Goal: Transaction & Acquisition: Purchase product/service

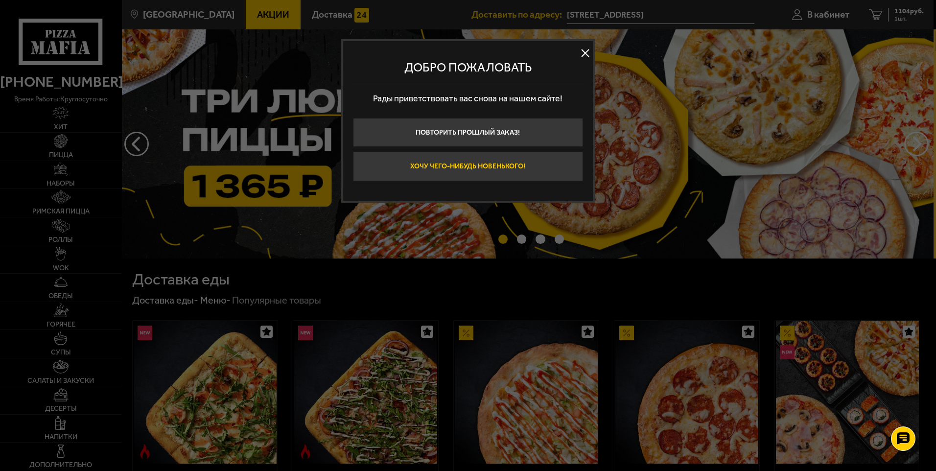
click at [503, 163] on button "Хочу чего-нибудь новенького!" at bounding box center [468, 166] width 230 height 29
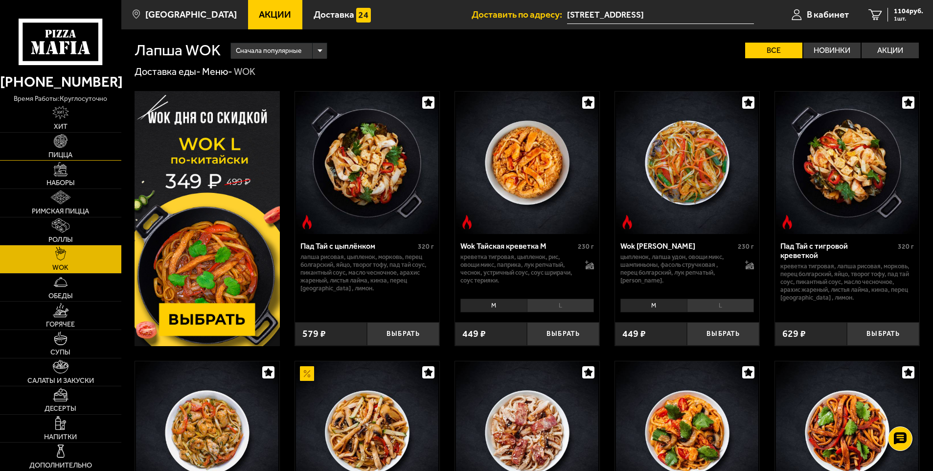
click at [59, 150] on link "Пицца" at bounding box center [60, 147] width 121 height 28
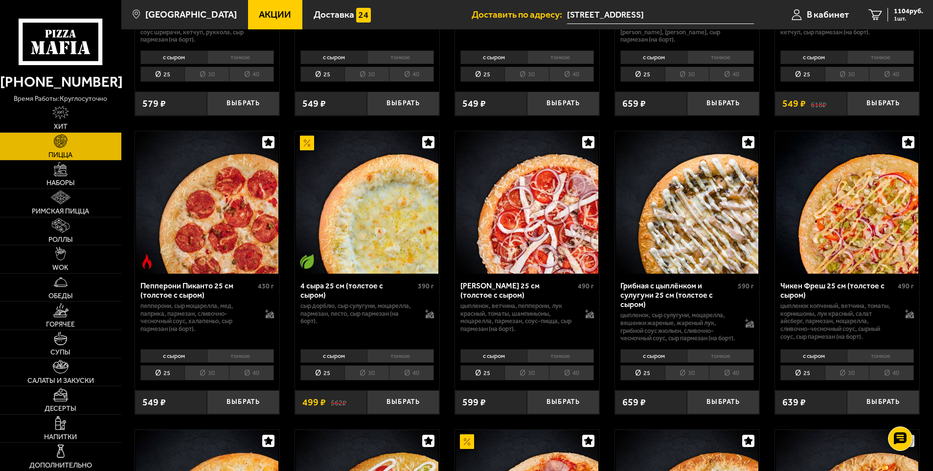
scroll to position [587, 0]
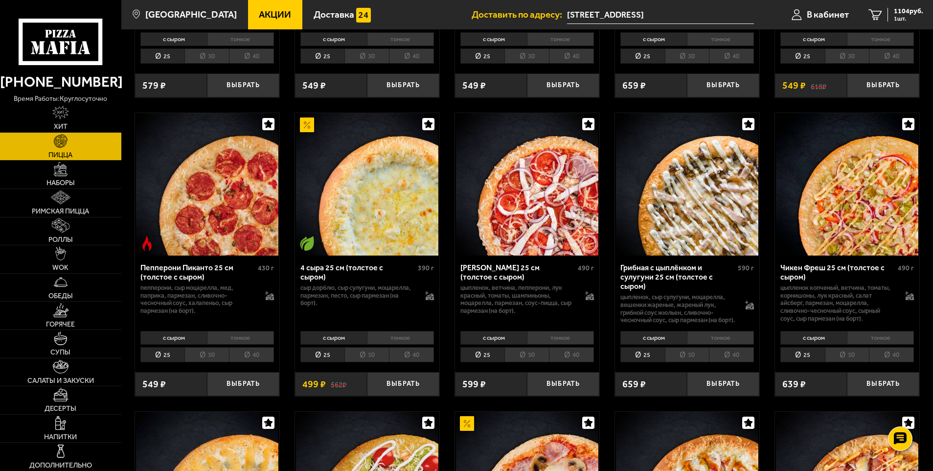
click at [727, 344] on li "тонкое" at bounding box center [720, 338] width 67 height 14
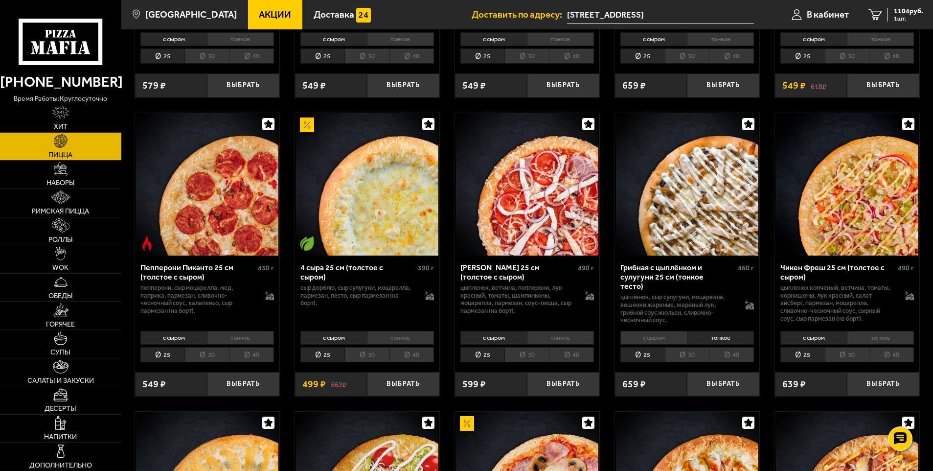
click at [741, 356] on li "40" at bounding box center [731, 354] width 45 height 15
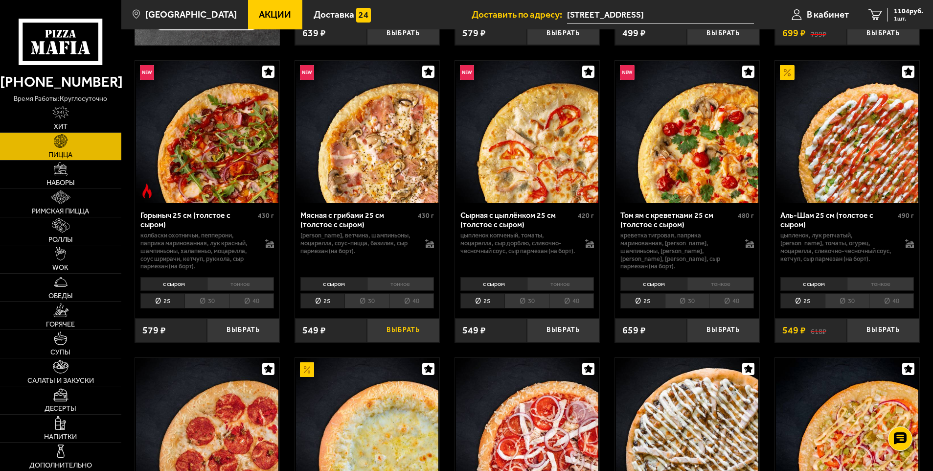
scroll to position [294, 0]
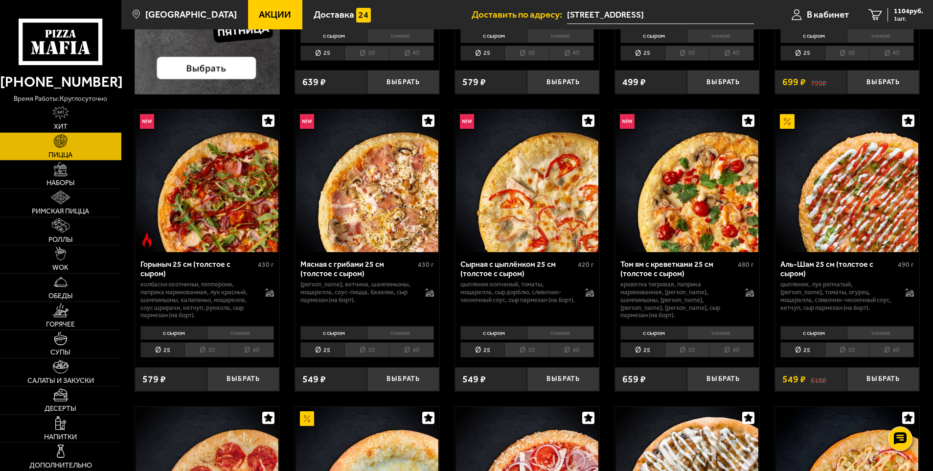
click at [386, 334] on li "тонкое" at bounding box center [400, 333] width 67 height 14
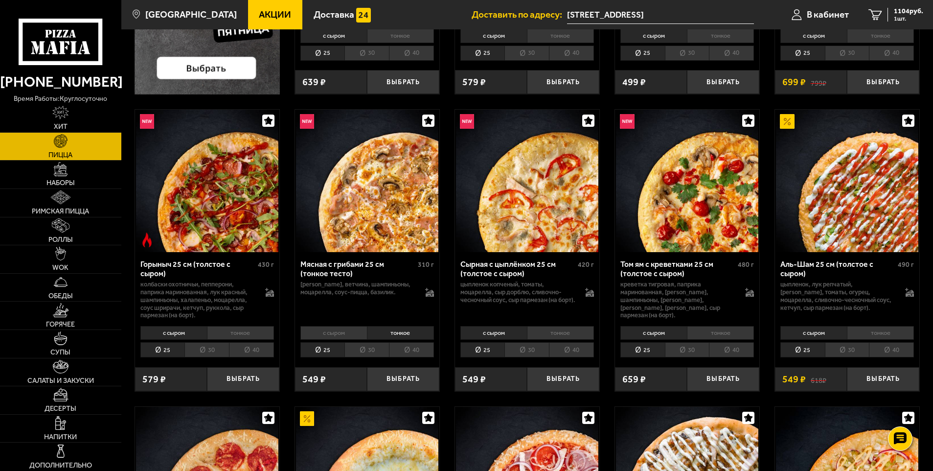
click at [409, 347] on li "40" at bounding box center [411, 349] width 45 height 15
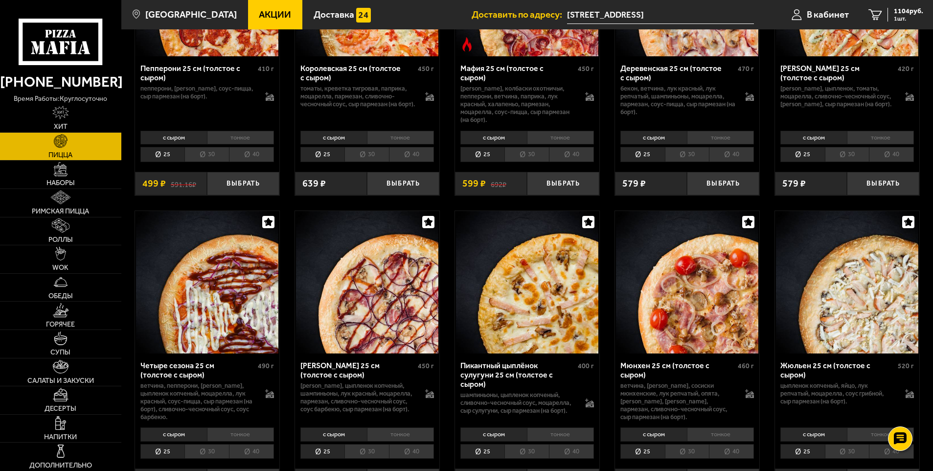
scroll to position [1468, 0]
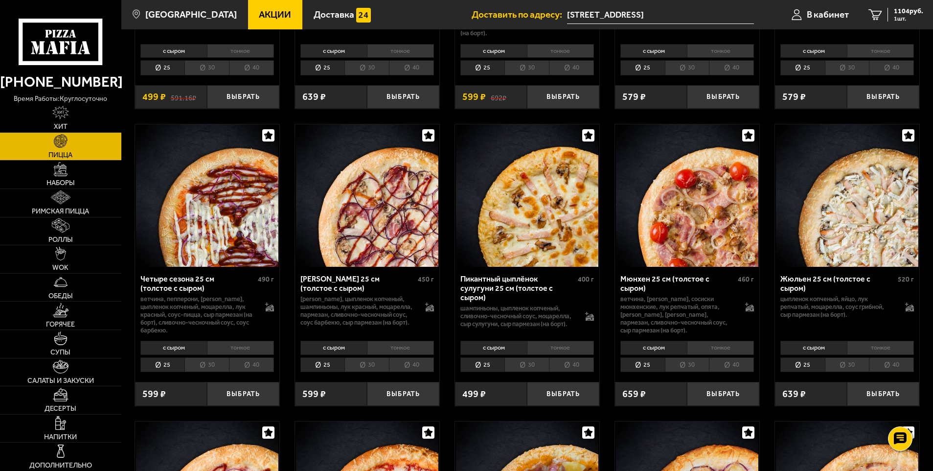
click at [547, 341] on li "тонкое" at bounding box center [560, 348] width 67 height 14
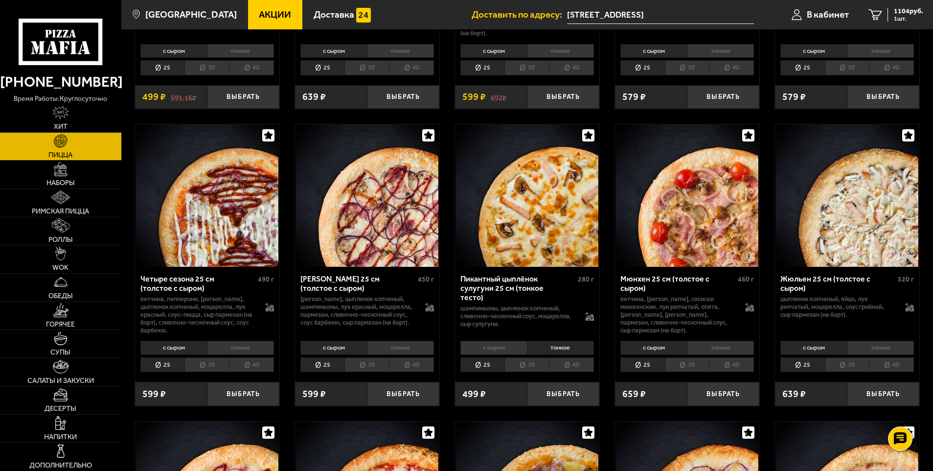
click at [574, 358] on li "40" at bounding box center [571, 364] width 45 height 15
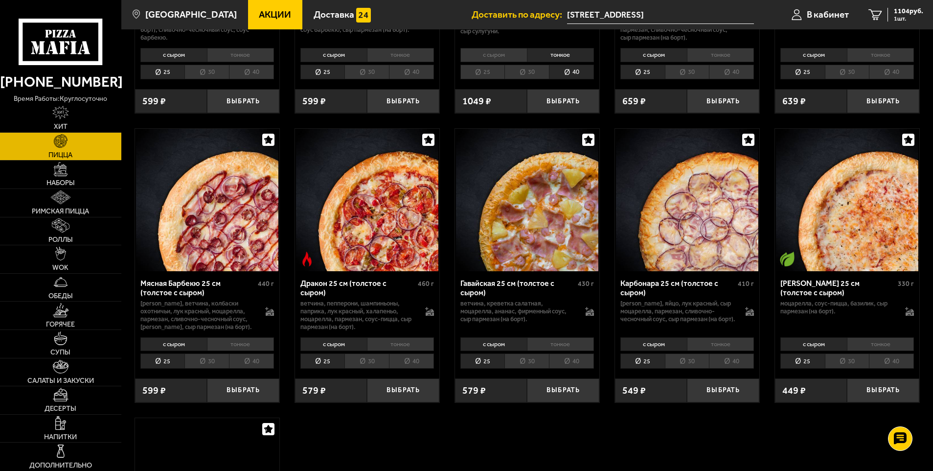
scroll to position [1859, 0]
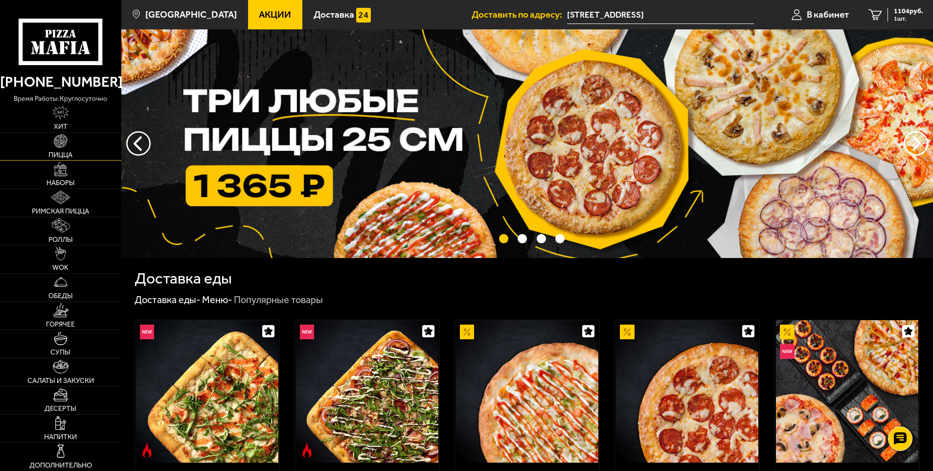
click at [59, 150] on link "Пицца" at bounding box center [60, 147] width 121 height 28
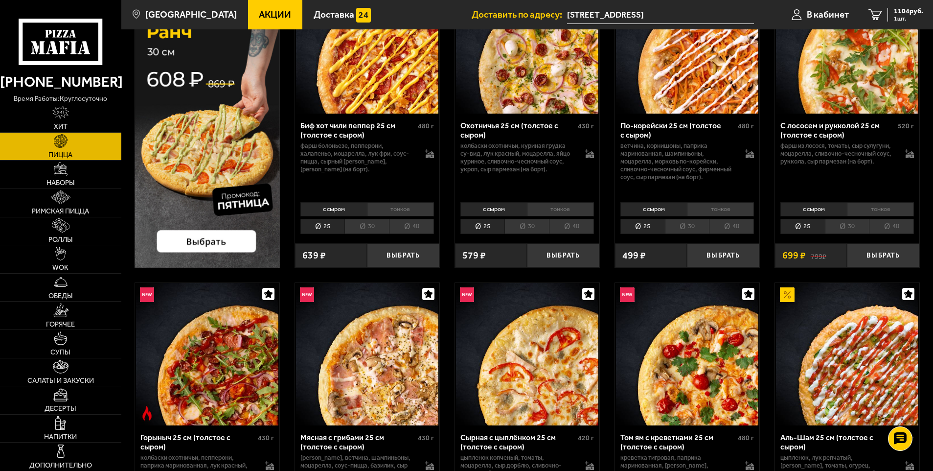
scroll to position [196, 0]
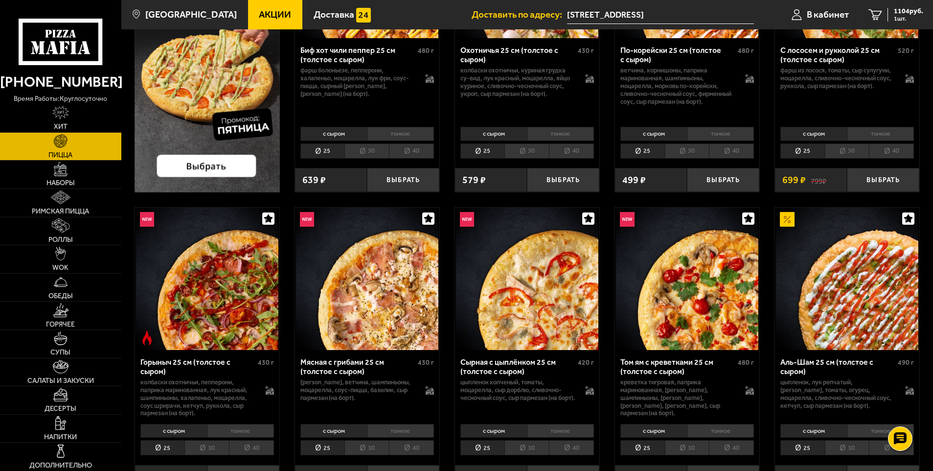
click at [414, 433] on li "тонкое" at bounding box center [400, 431] width 67 height 14
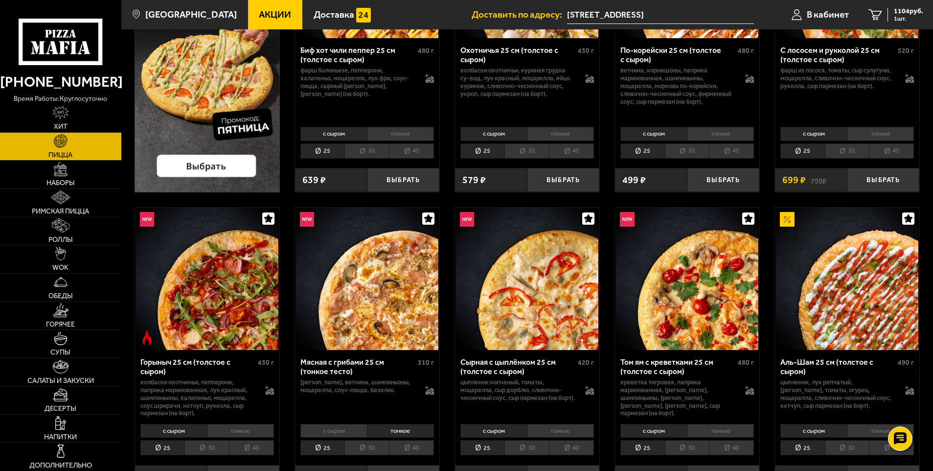
click at [423, 452] on li "40" at bounding box center [411, 447] width 45 height 15
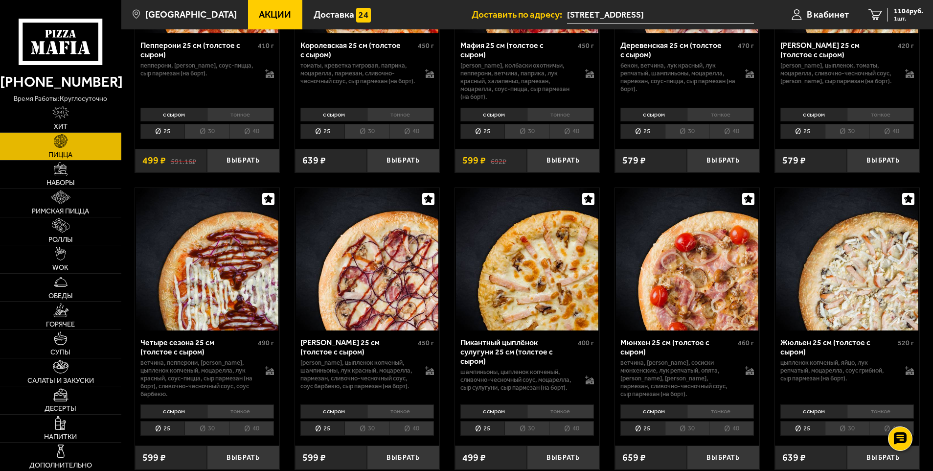
scroll to position [1468, 0]
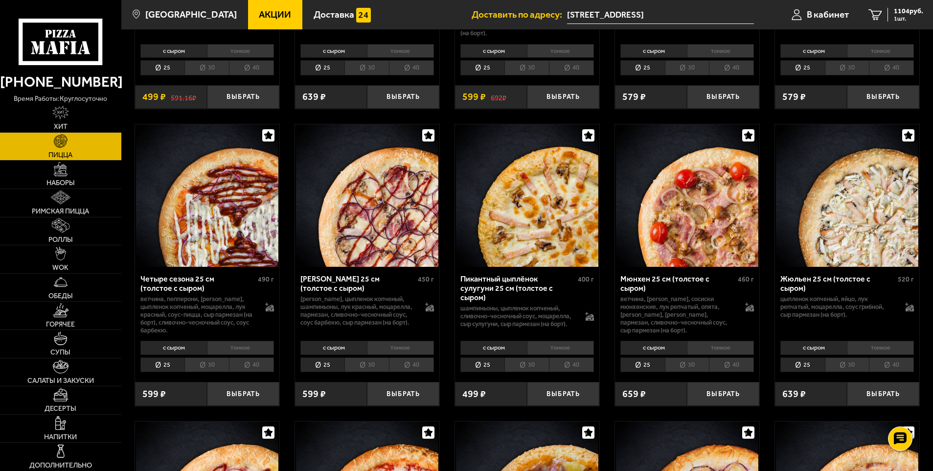
click at [895, 354] on li "тонкое" at bounding box center [880, 348] width 67 height 14
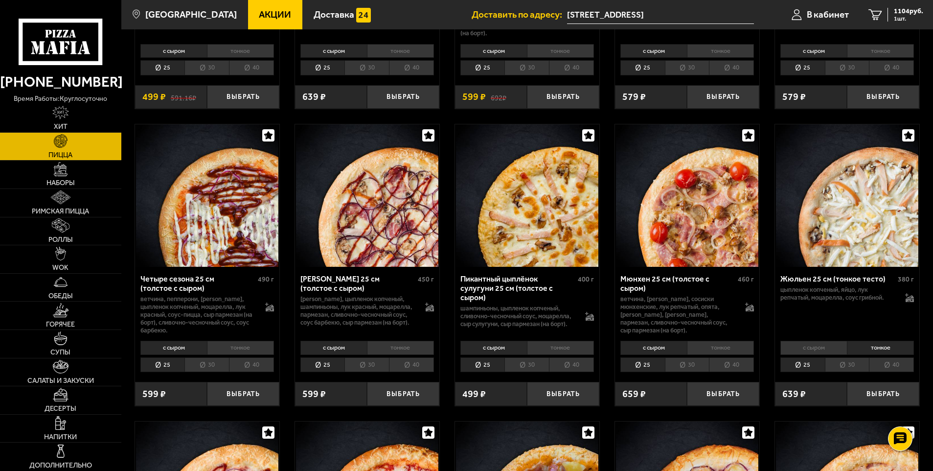
click at [895, 372] on li "40" at bounding box center [891, 364] width 45 height 15
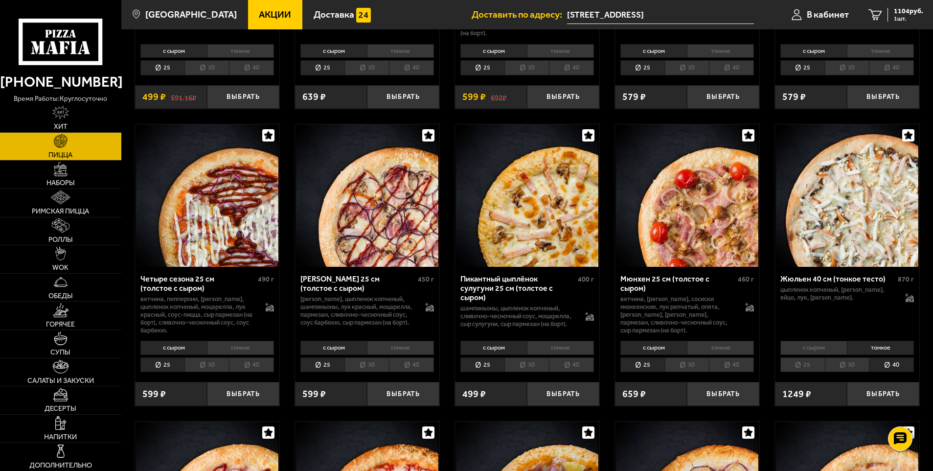
click at [879, 348] on li "тонкое" at bounding box center [880, 348] width 67 height 14
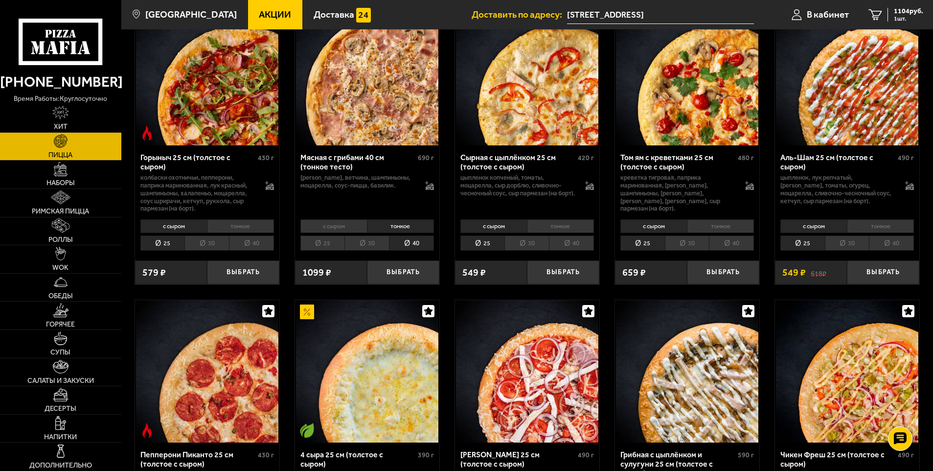
scroll to position [196, 0]
